Goal: Obtain resource: Obtain resource

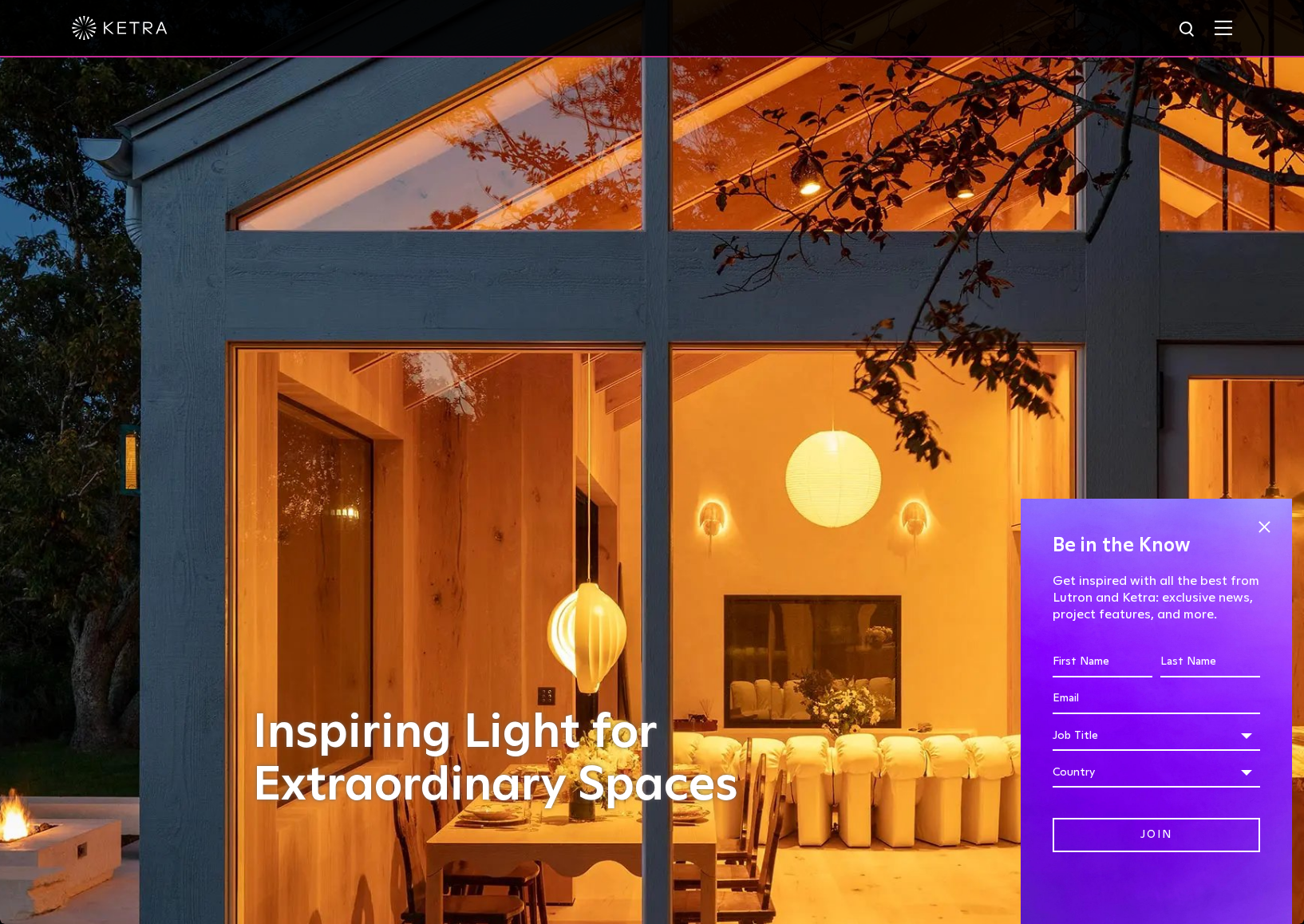
click at [1232, 27] on img at bounding box center [1223, 27] width 18 height 15
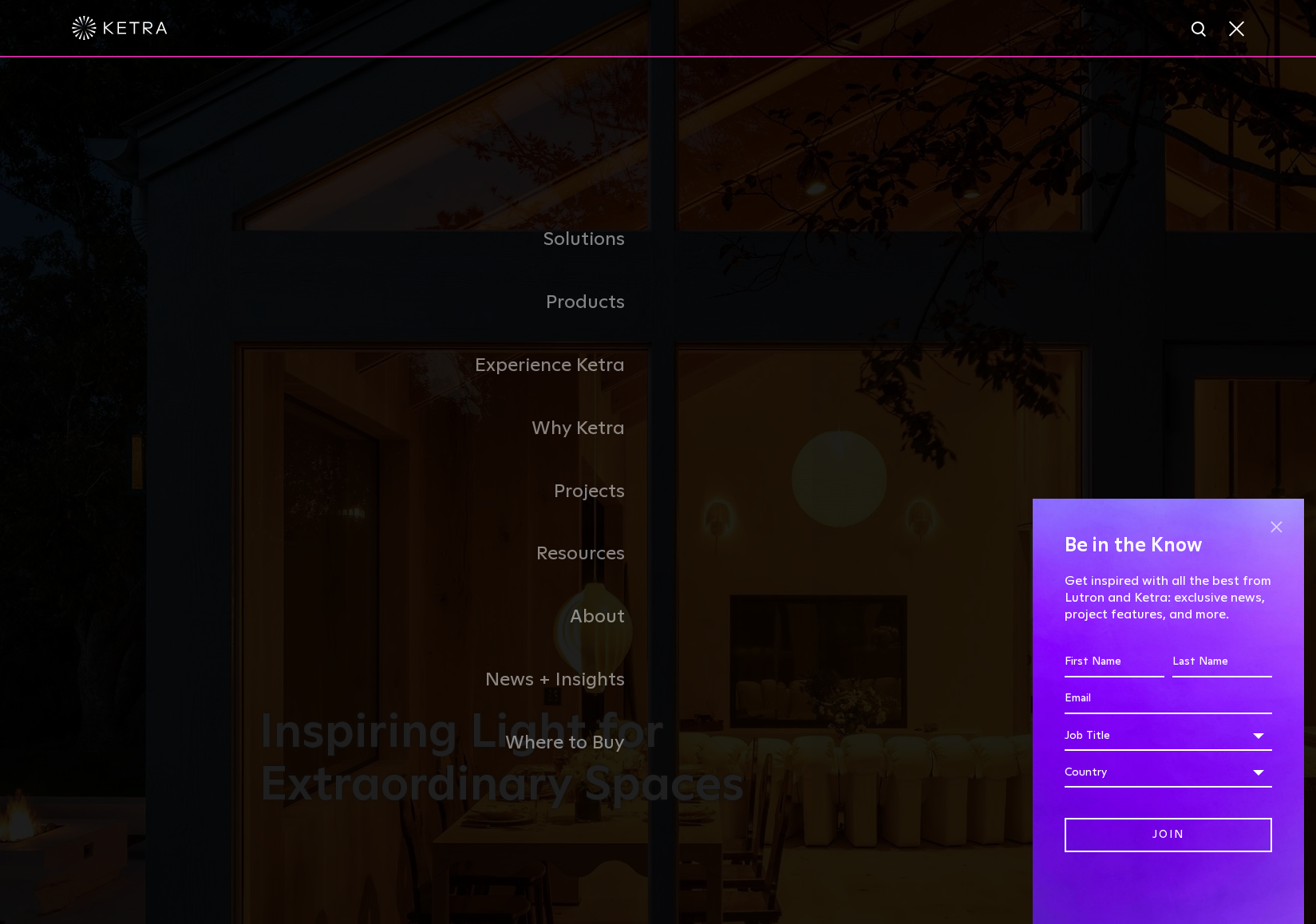
click at [1277, 523] on span at bounding box center [1275, 526] width 24 height 24
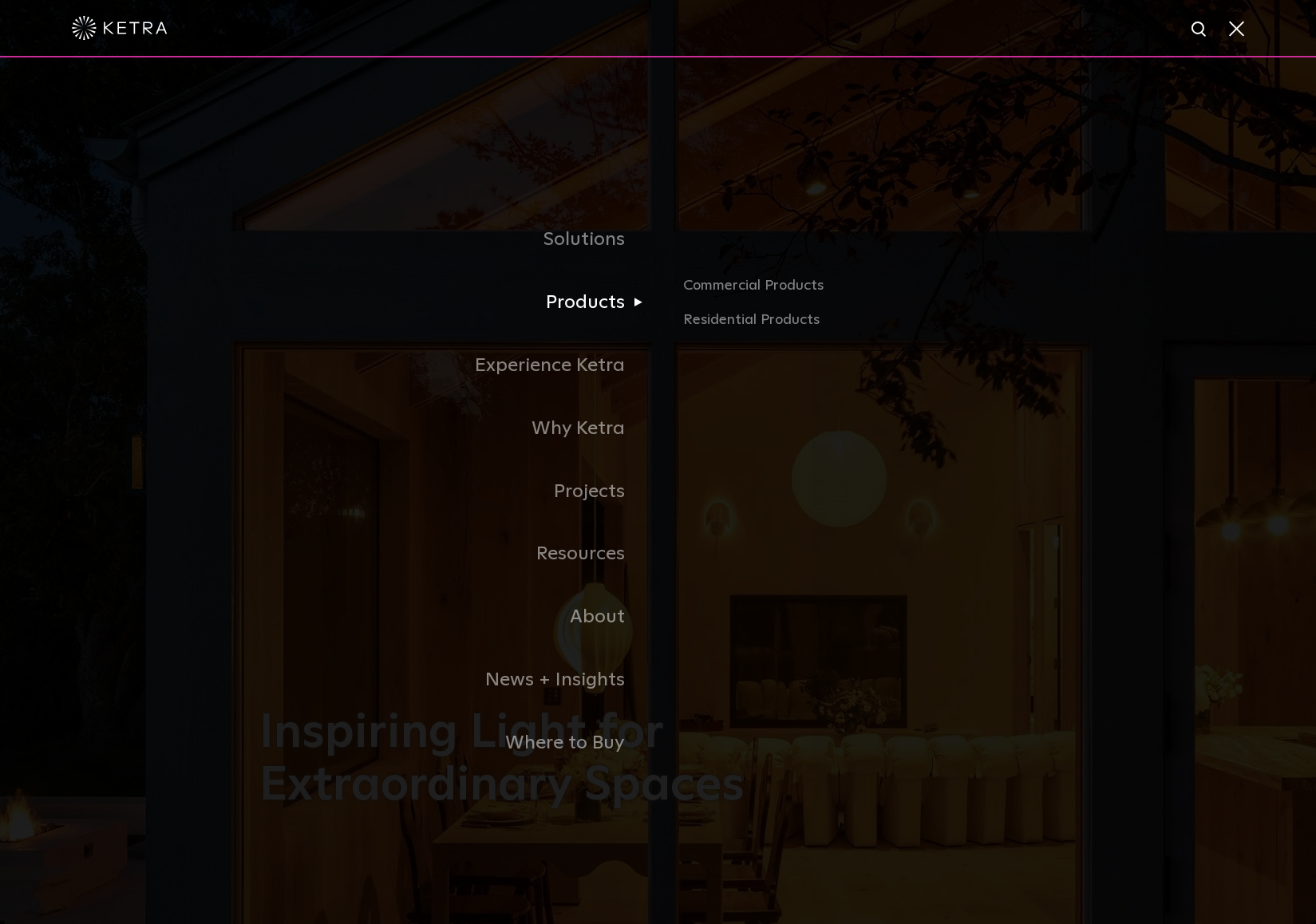
click at [572, 313] on link "Products" at bounding box center [458, 302] width 399 height 63
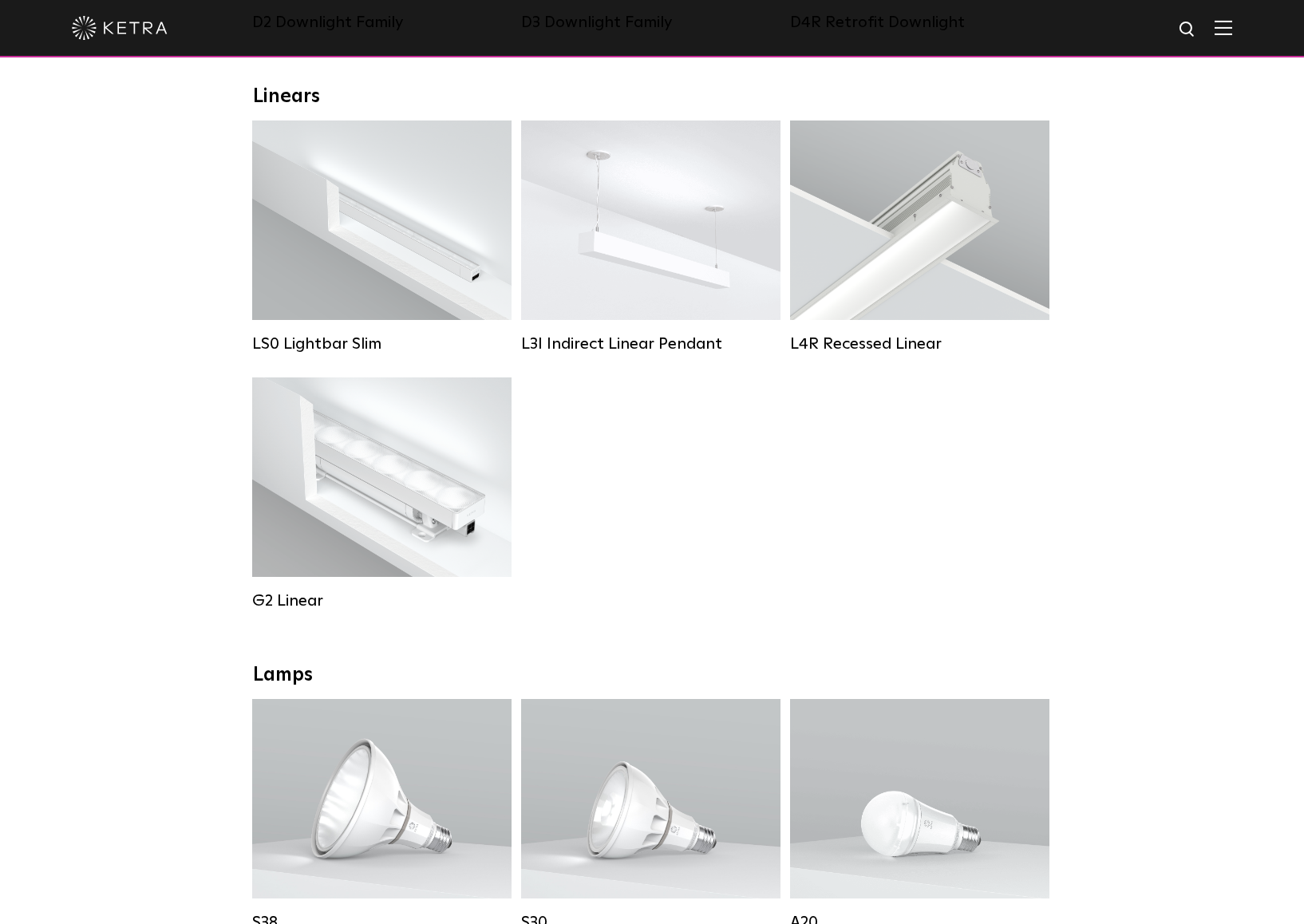
scroll to position [1083, 0]
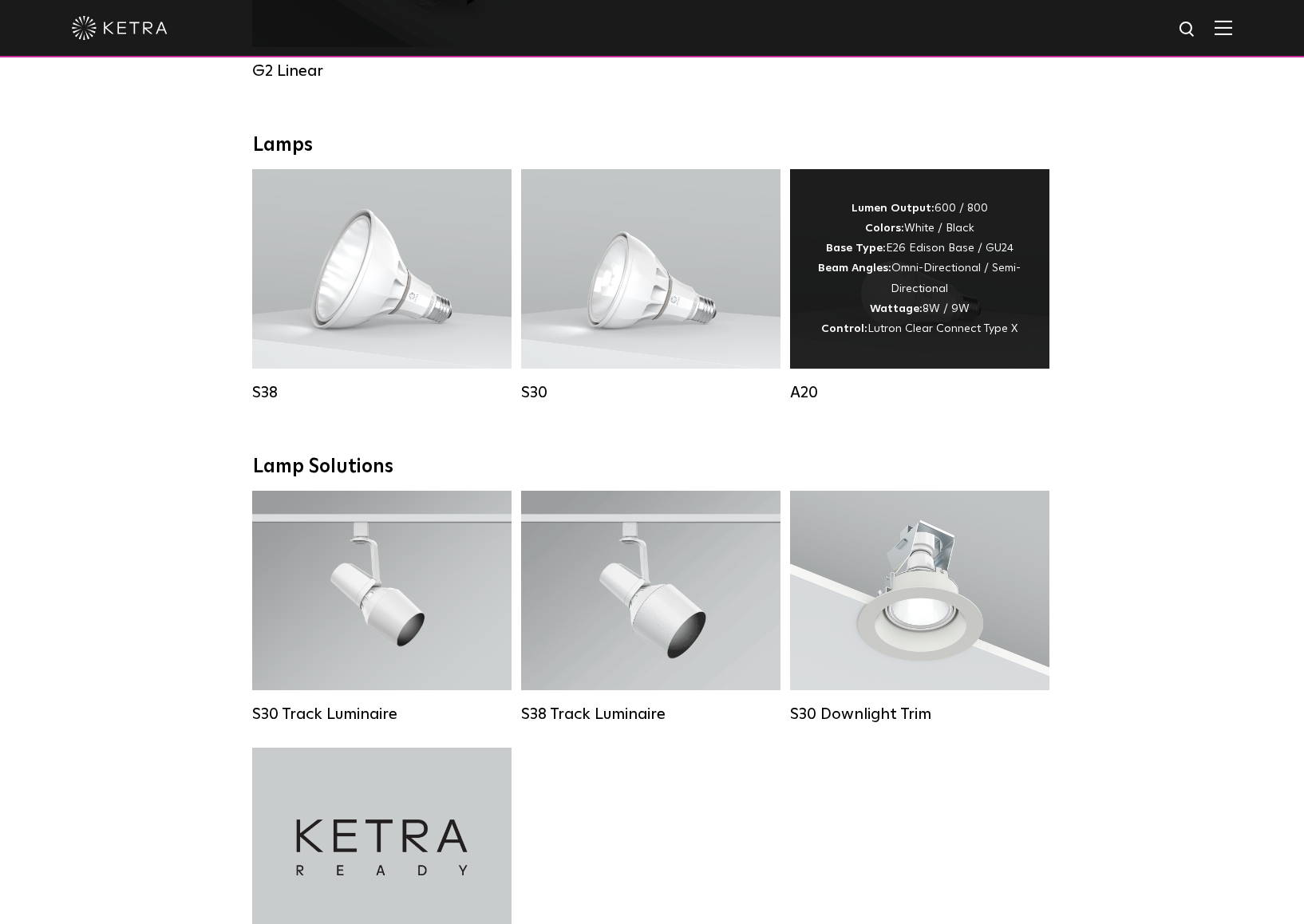
click at [931, 323] on span "Lutron Clear Connect Type X" at bounding box center [942, 329] width 150 height 11
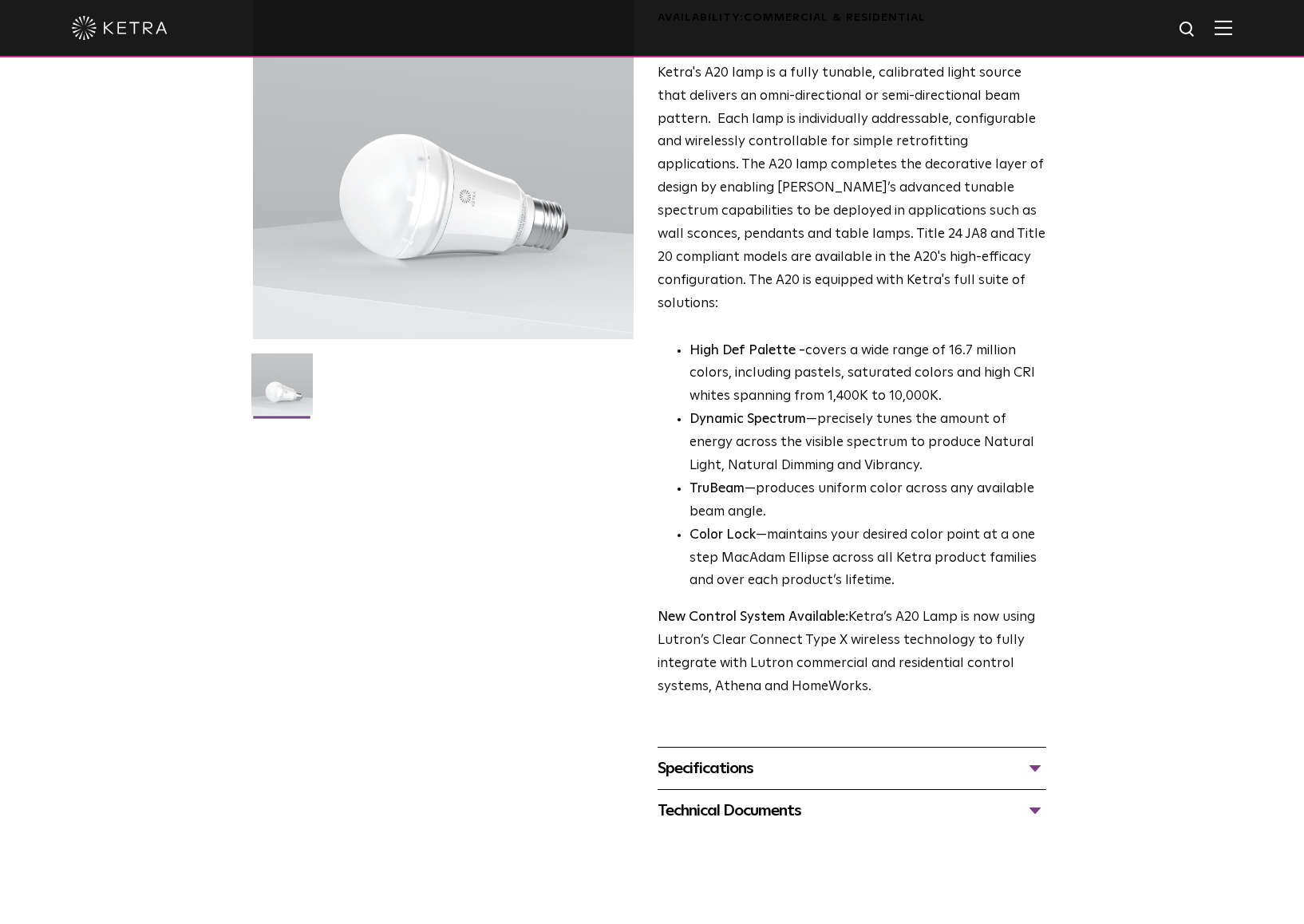
scroll to position [260, 0]
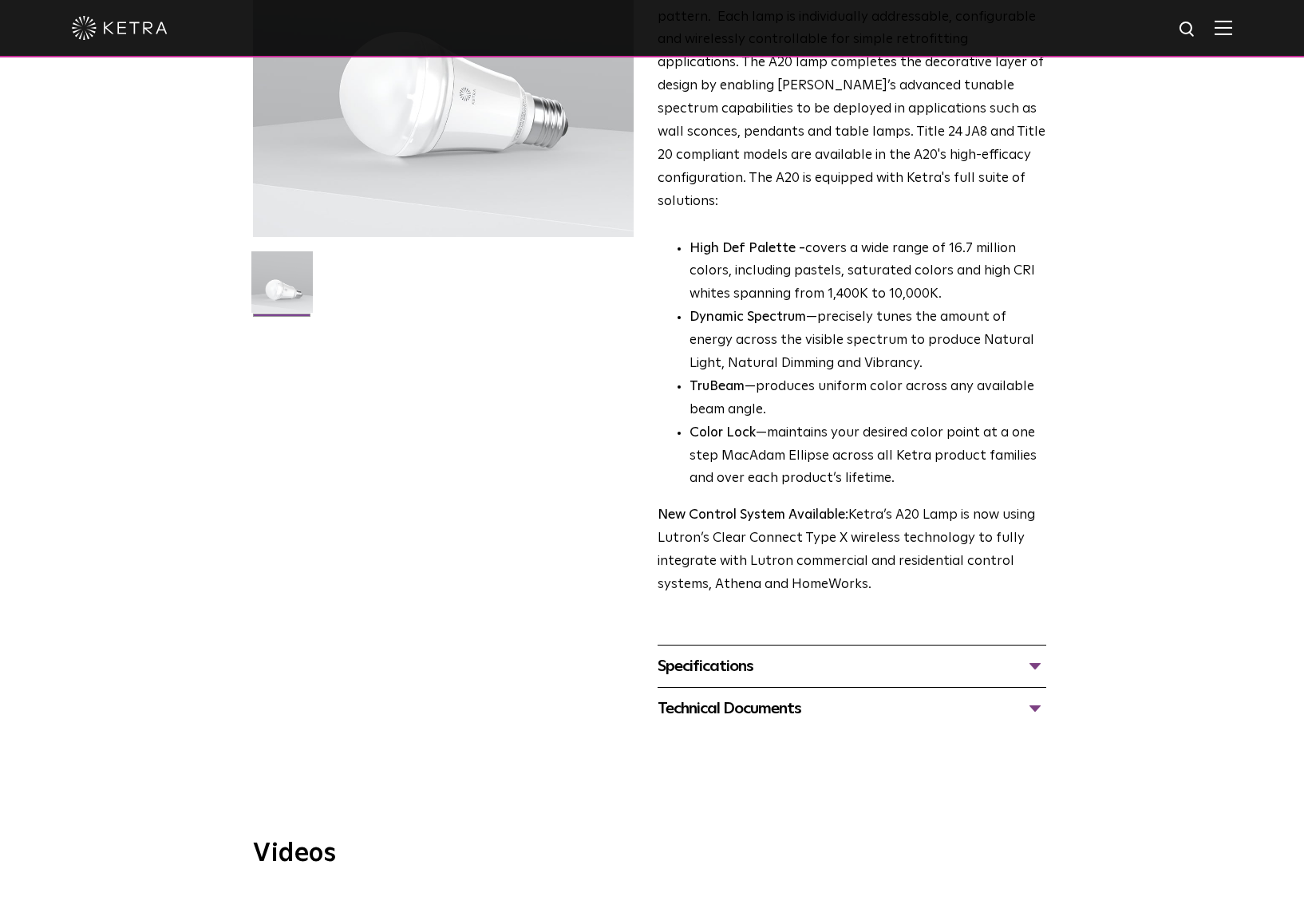
click at [1018, 653] on div "Specifications" at bounding box center [851, 665] width 389 height 25
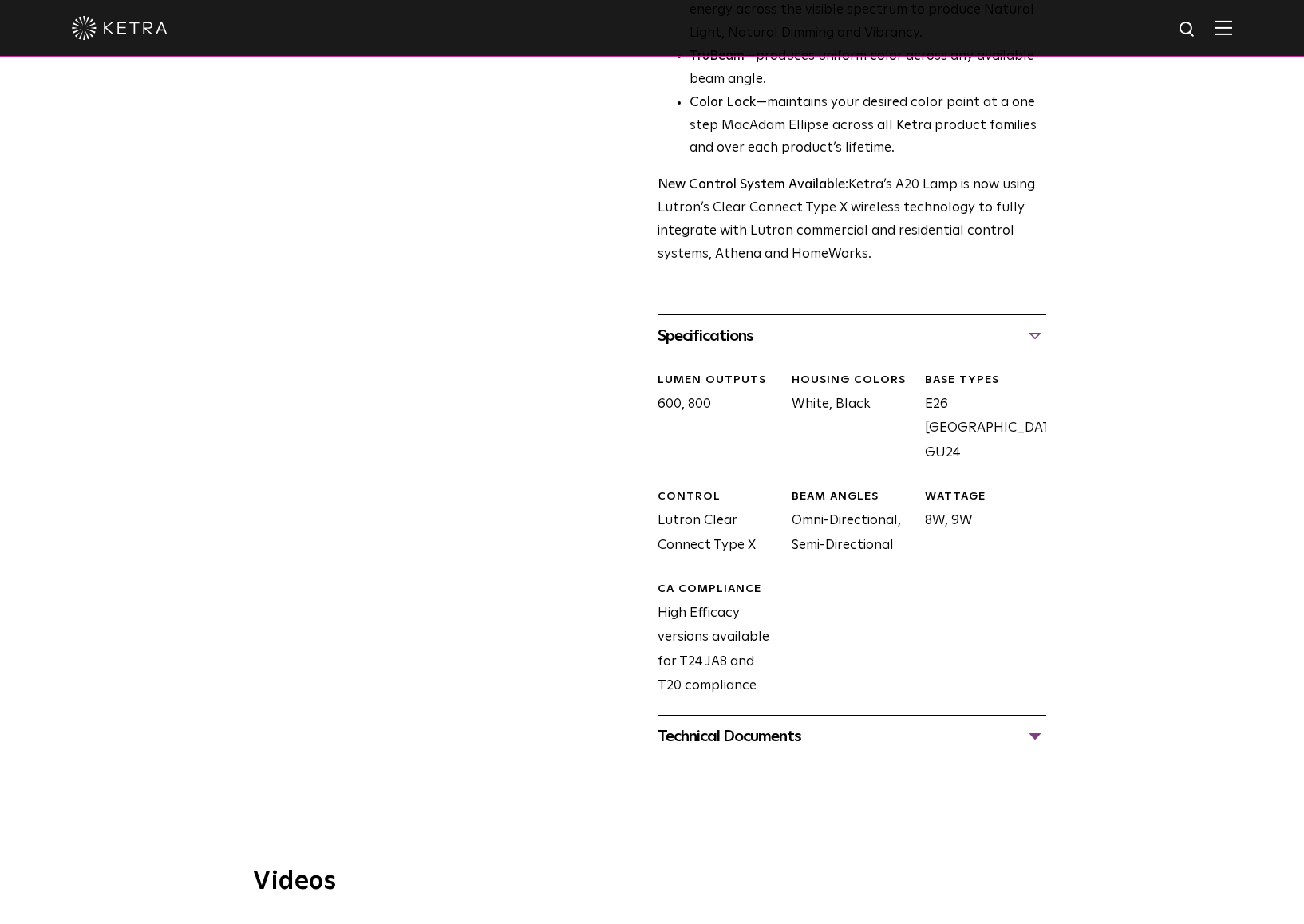
scroll to position [629, 0]
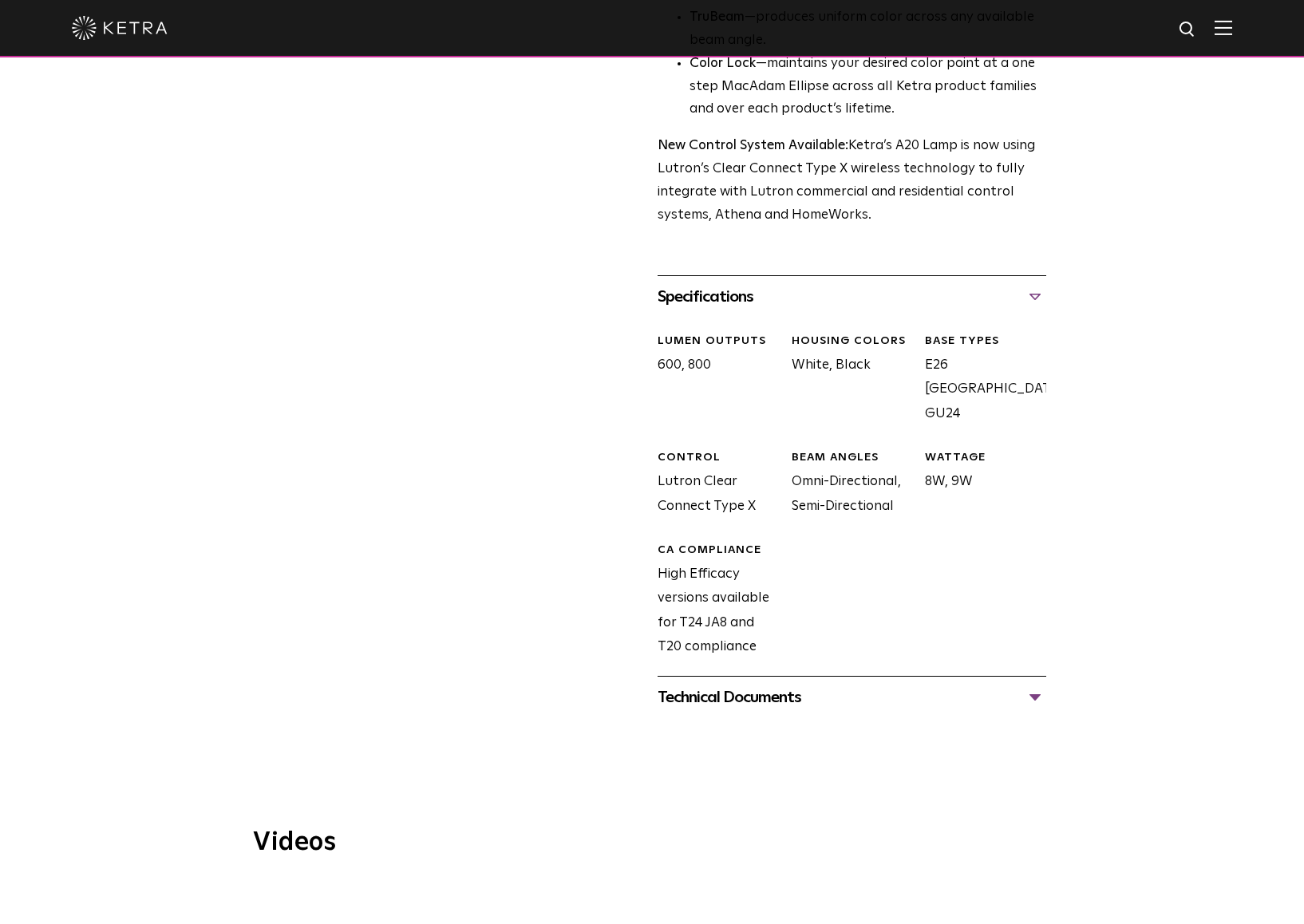
click at [946, 685] on div "Technical Documents" at bounding box center [851, 697] width 389 height 25
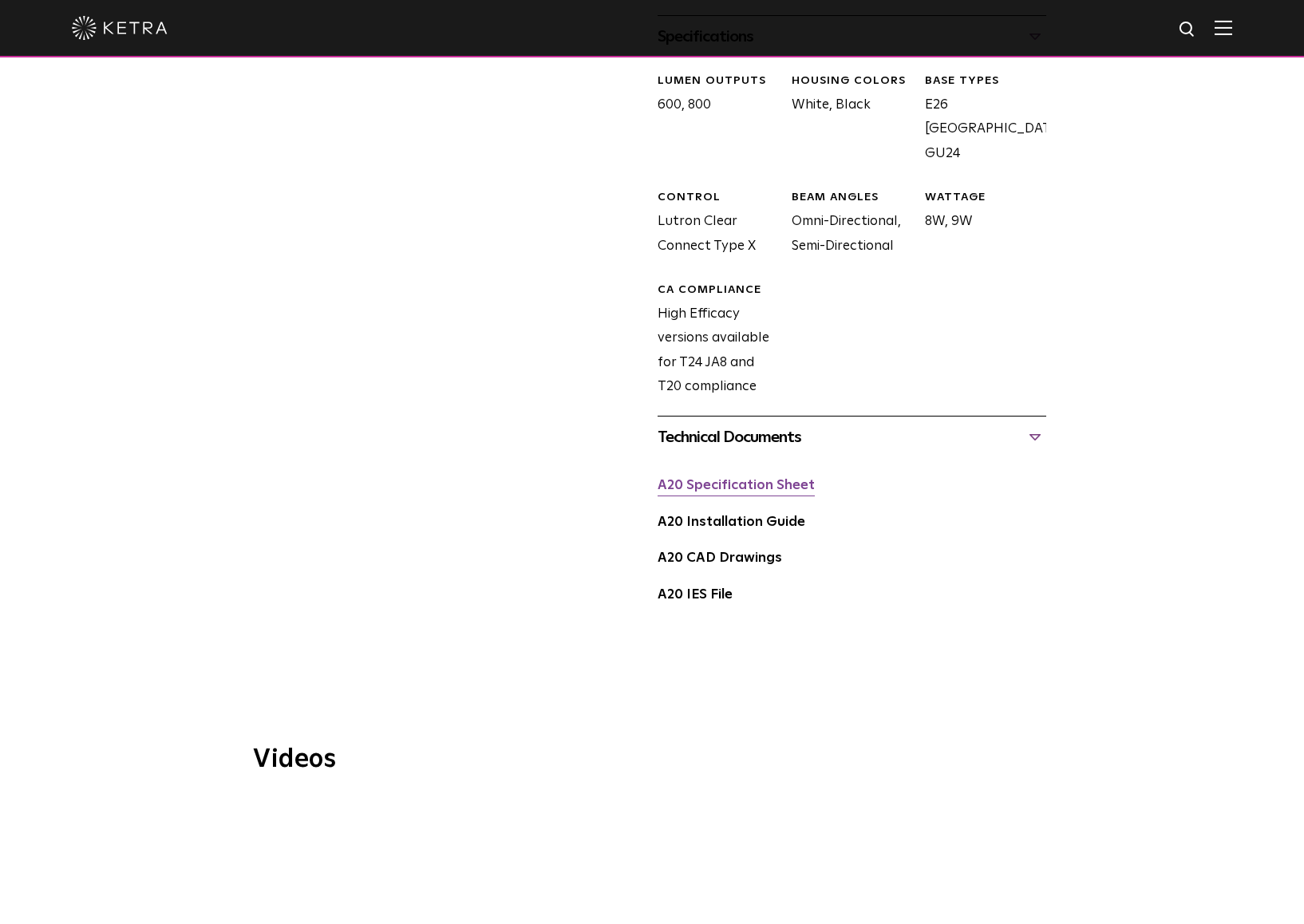
click at [762, 479] on link "A20 Specification Sheet" at bounding box center [735, 485] width 157 height 14
